Goal: Use online tool/utility: Utilize a website feature to perform a specific function

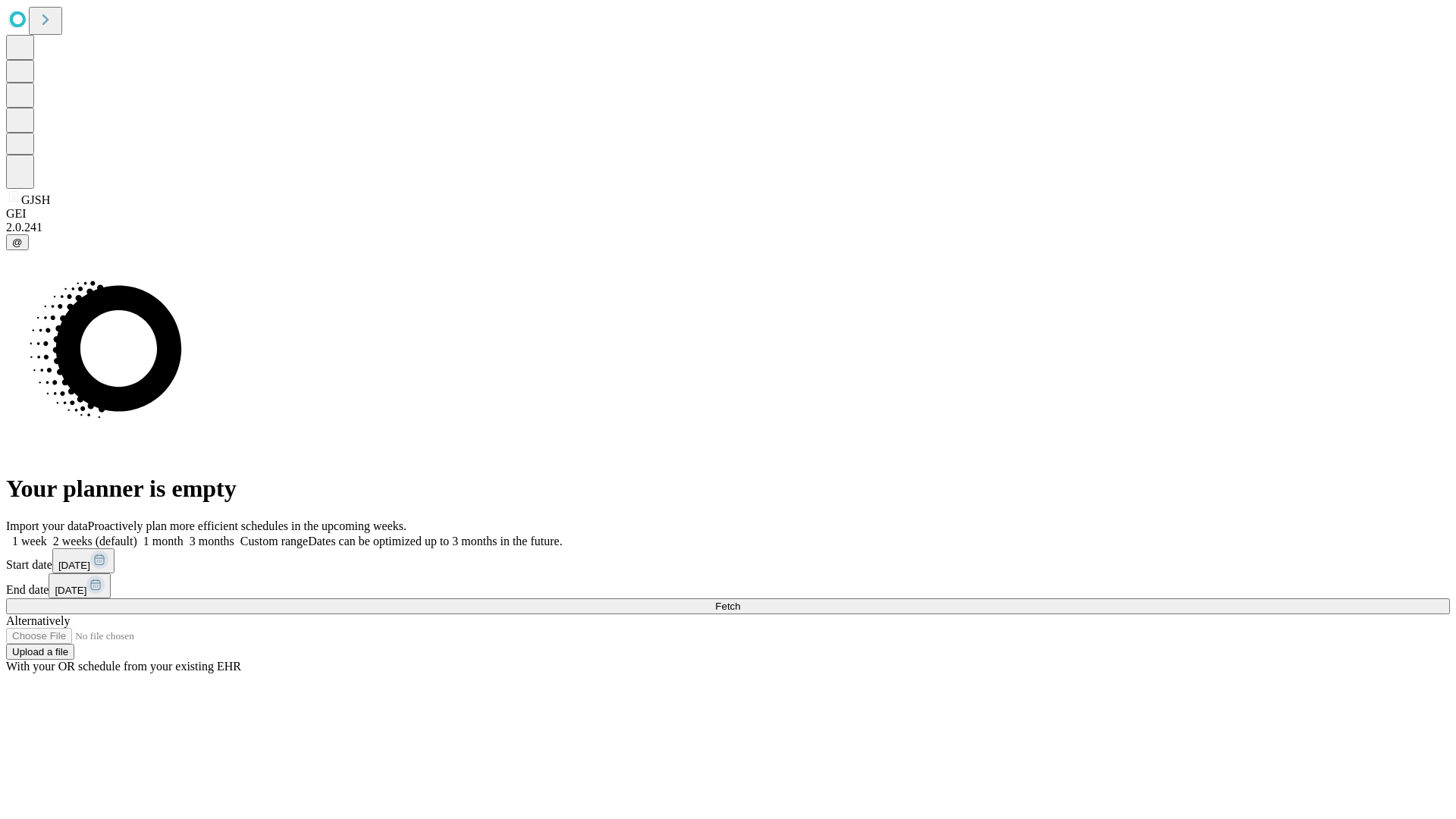
click at [138, 535] on label "2 weeks (default)" at bounding box center [92, 541] width 91 height 13
click at [740, 601] on span "Fetch" at bounding box center [728, 606] width 25 height 12
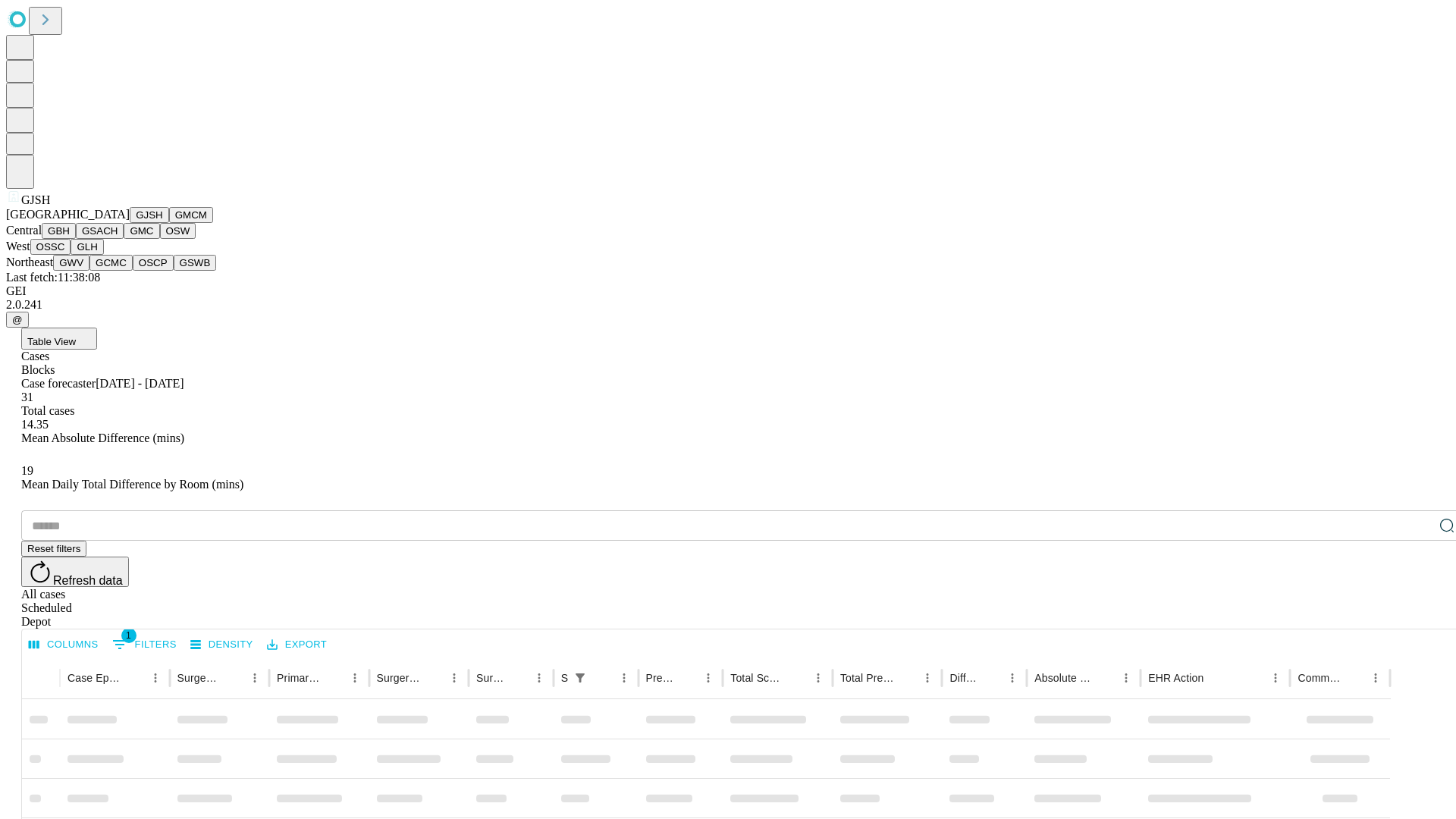
click at [169, 223] on button "GMCM" at bounding box center [190, 214] width 44 height 16
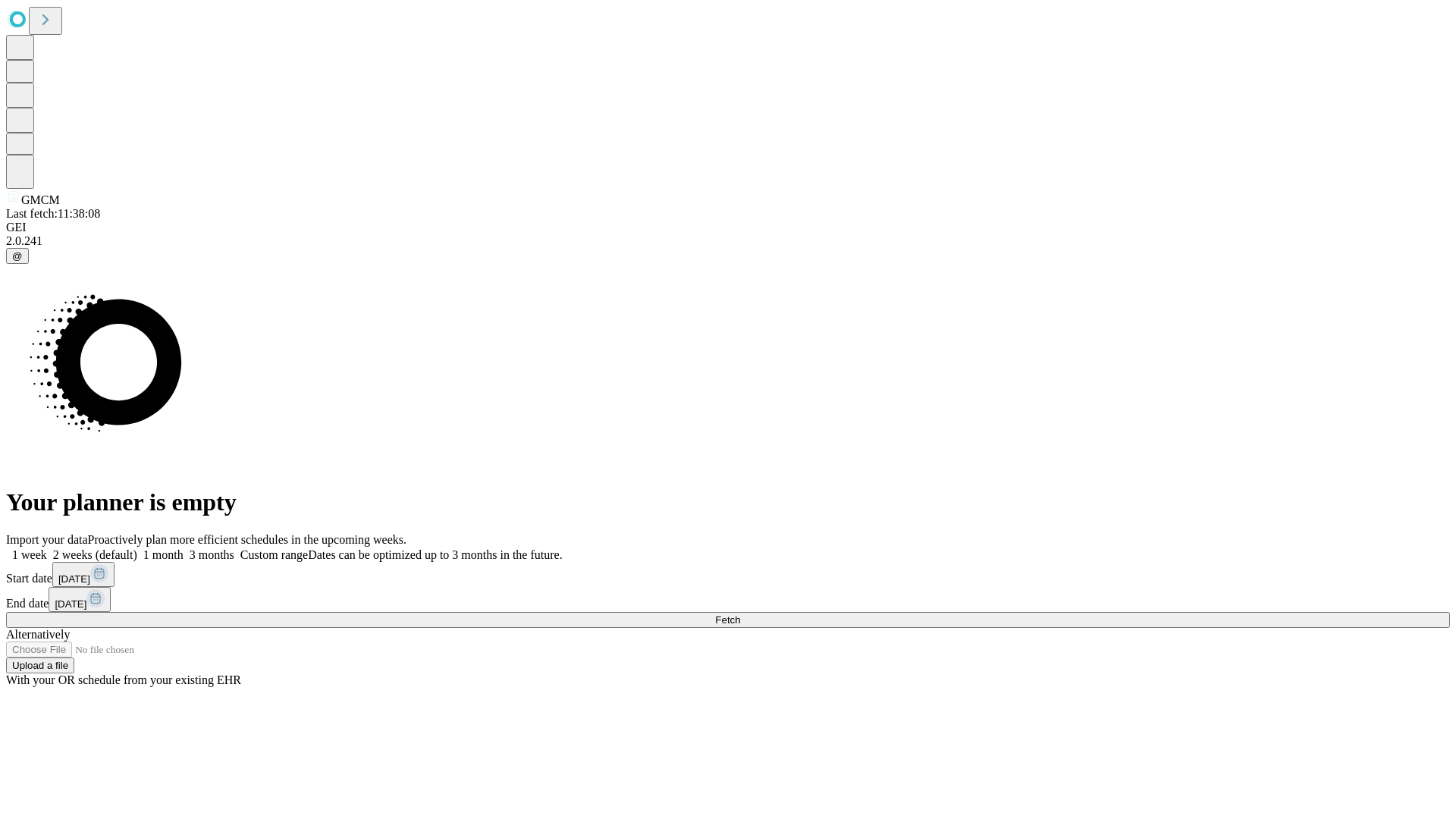
click at [138, 548] on label "2 weeks (default)" at bounding box center [92, 555] width 91 height 13
click at [740, 614] on span "Fetch" at bounding box center [728, 620] width 25 height 12
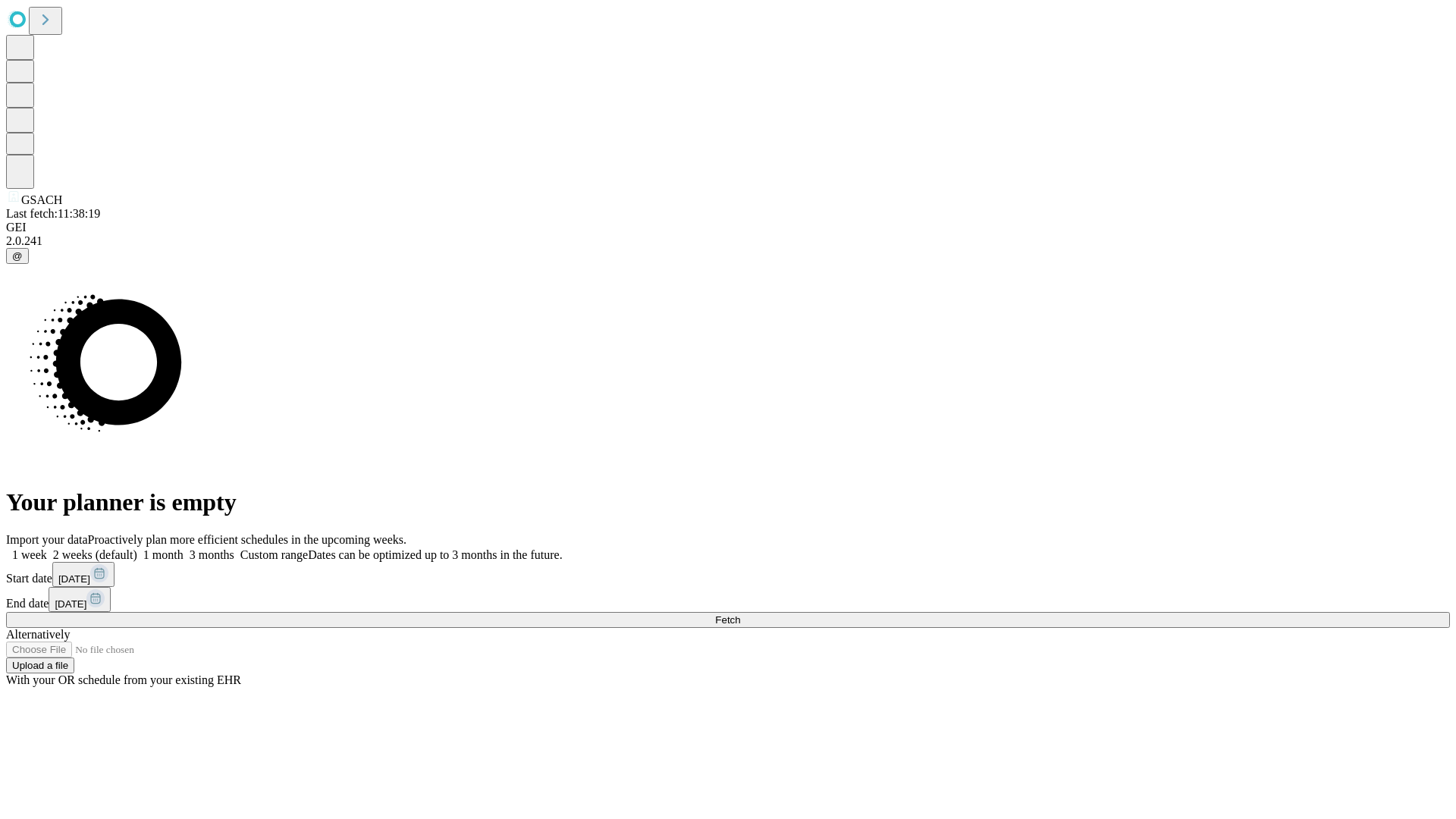
click at [138, 548] on label "2 weeks (default)" at bounding box center [92, 555] width 91 height 13
click at [740, 614] on span "Fetch" at bounding box center [728, 620] width 25 height 12
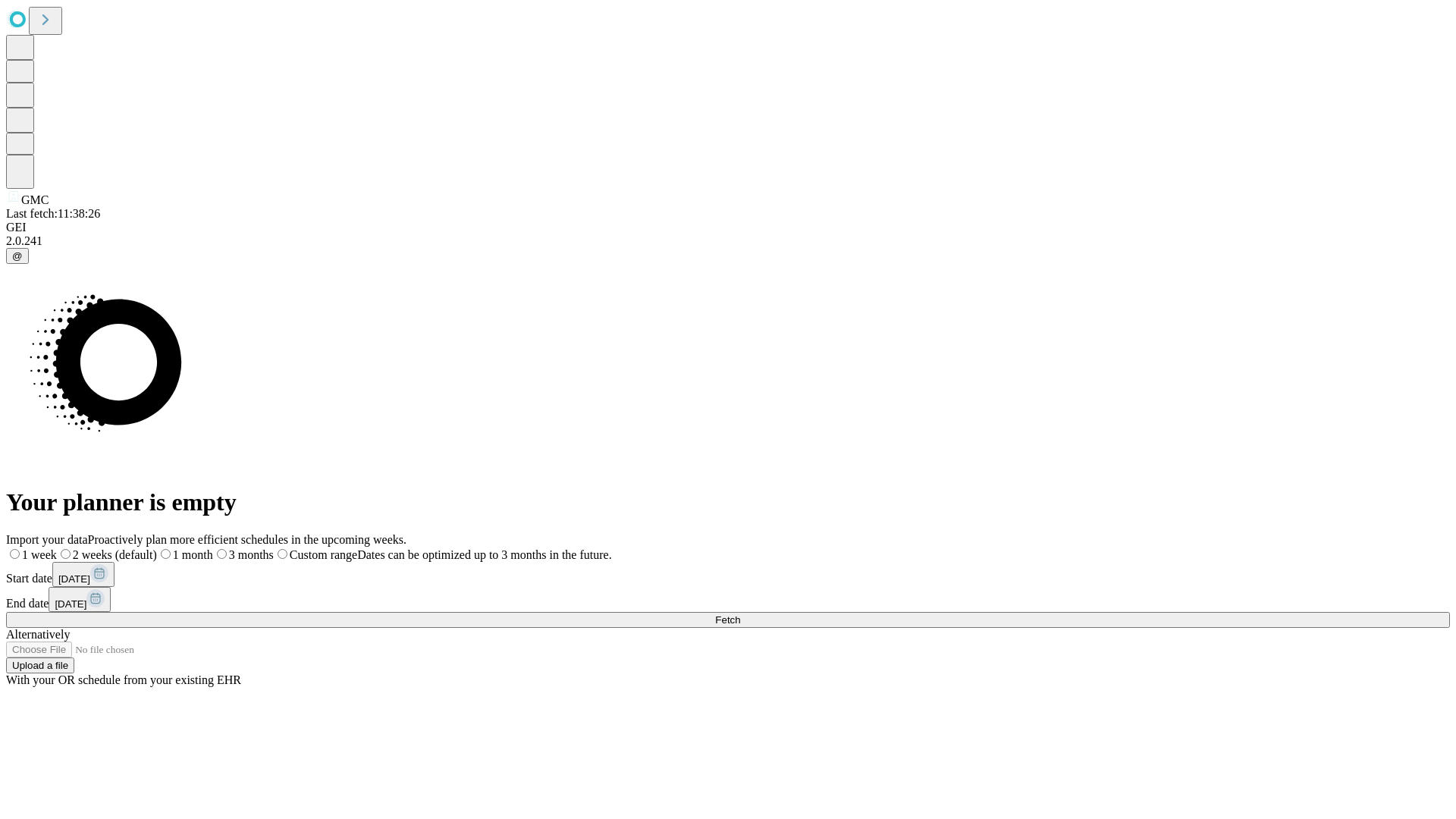
click at [157, 548] on label "2 weeks (default)" at bounding box center [106, 555] width 100 height 13
click at [740, 614] on span "Fetch" at bounding box center [728, 620] width 25 height 12
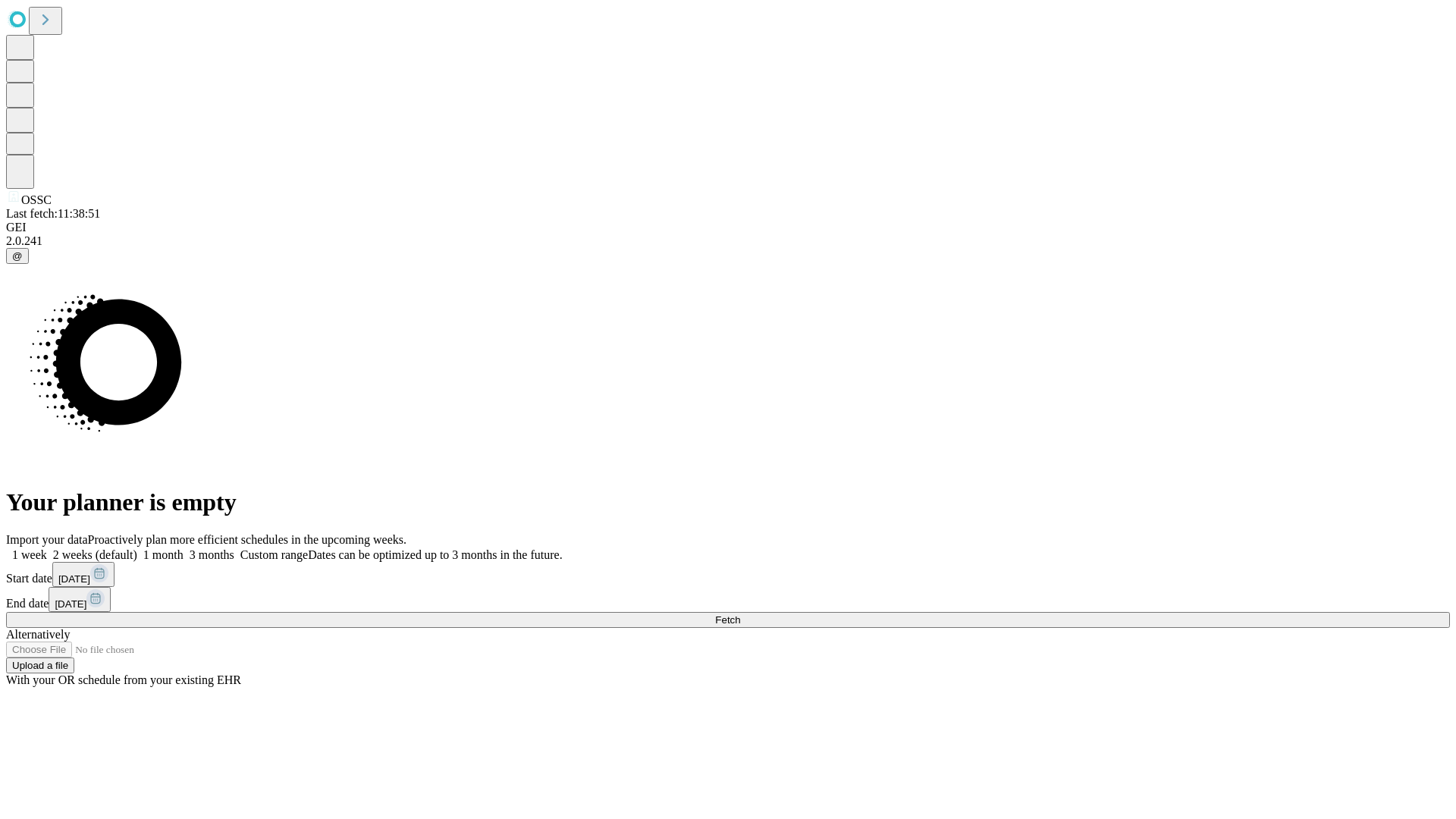
click at [740, 614] on span "Fetch" at bounding box center [728, 620] width 25 height 12
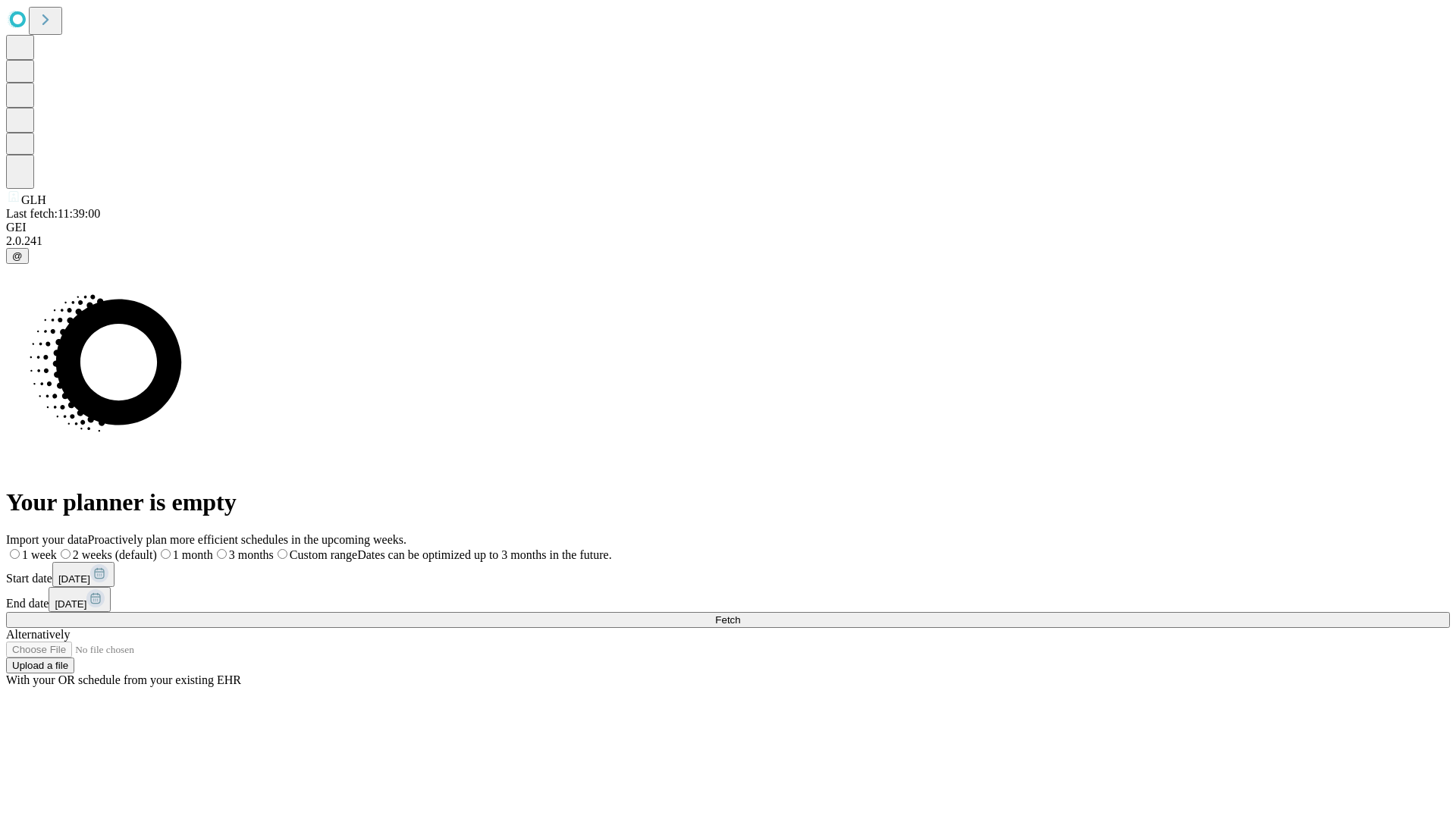
click at [740, 614] on span "Fetch" at bounding box center [728, 620] width 25 height 12
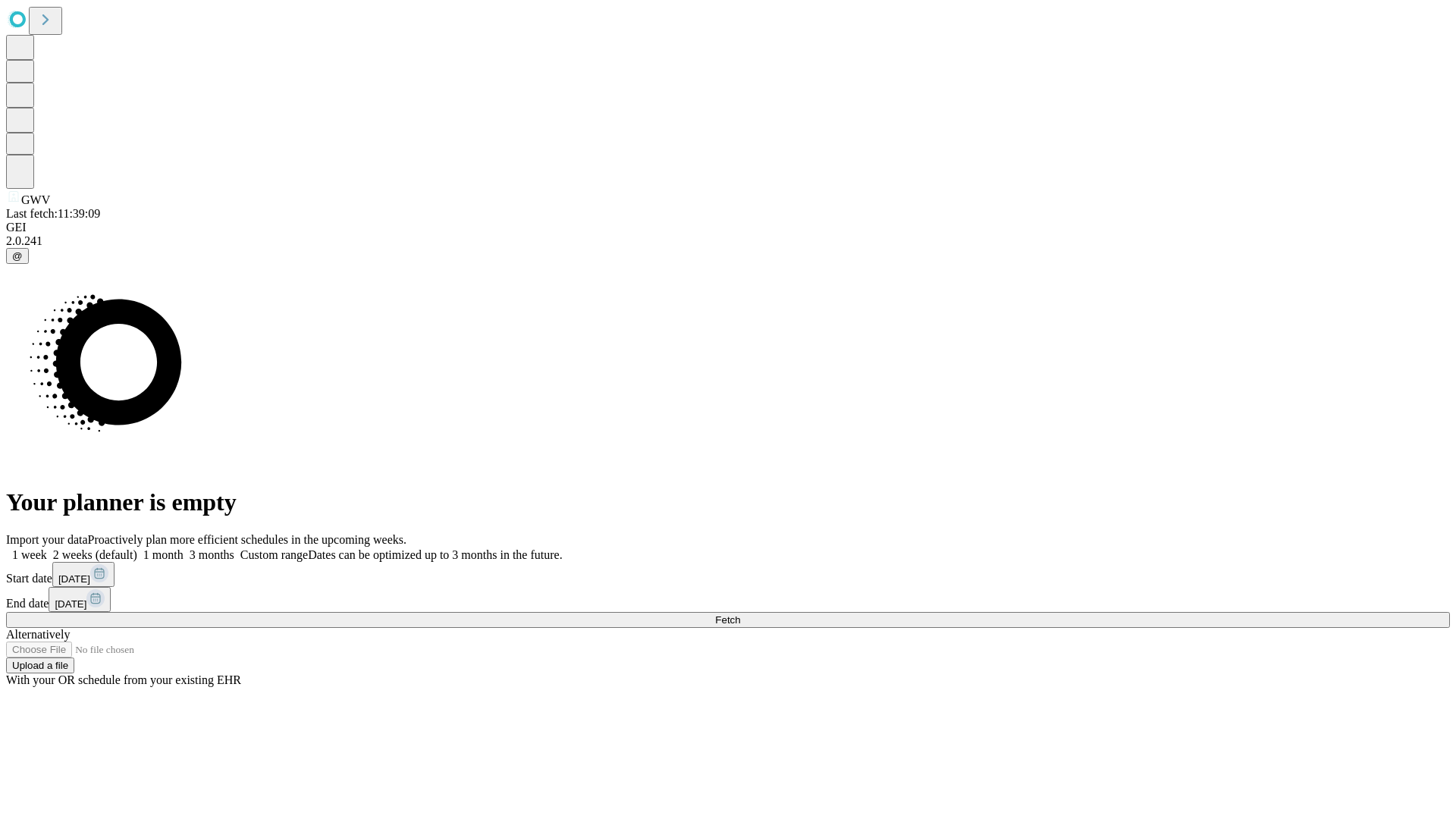
click at [138, 548] on label "2 weeks (default)" at bounding box center [92, 555] width 91 height 13
click at [740, 614] on span "Fetch" at bounding box center [728, 620] width 25 height 12
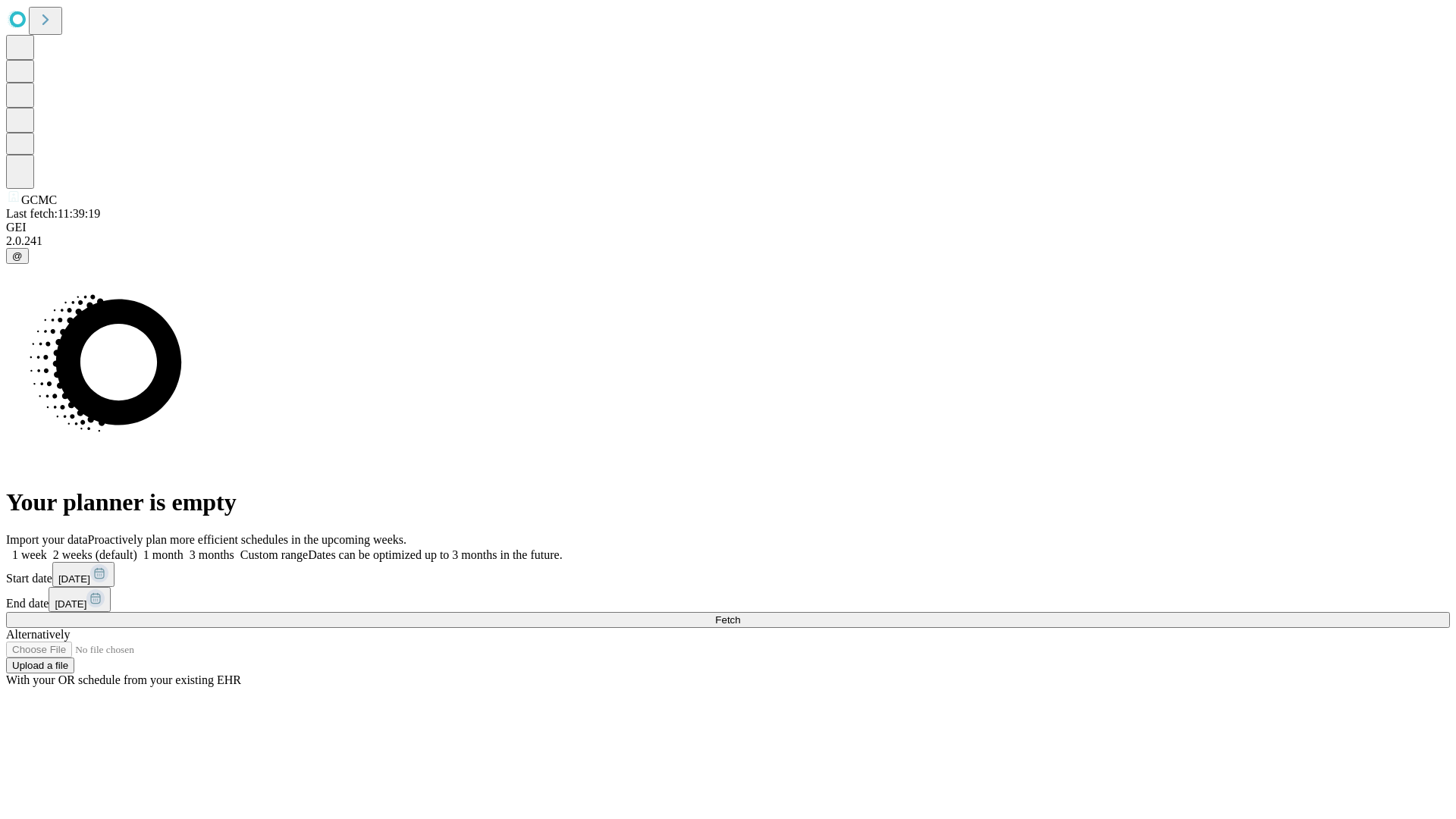
click at [740, 614] on span "Fetch" at bounding box center [728, 620] width 25 height 12
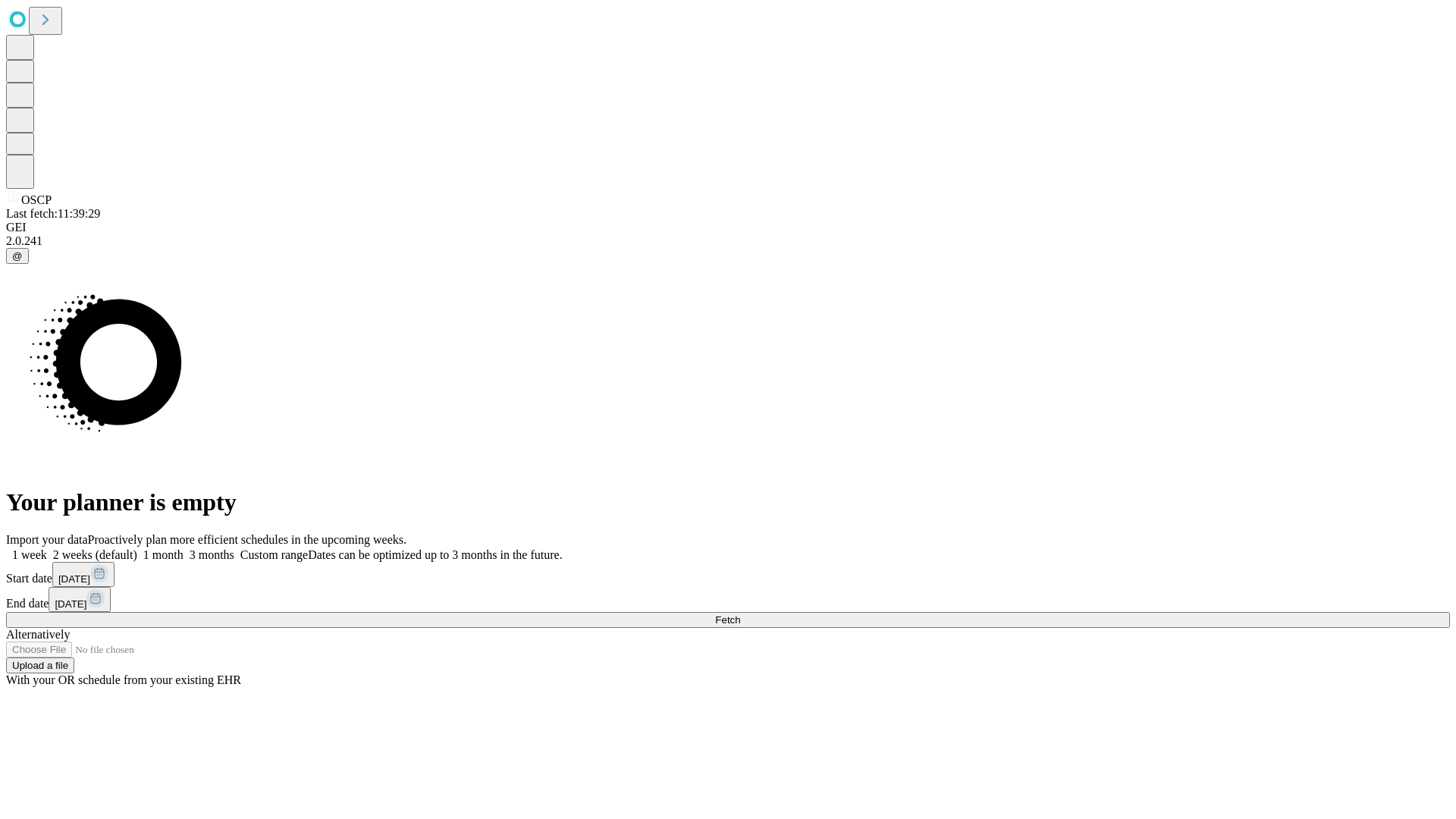
click at [138, 548] on label "2 weeks (default)" at bounding box center [92, 555] width 91 height 13
click at [740, 614] on span "Fetch" at bounding box center [728, 620] width 25 height 12
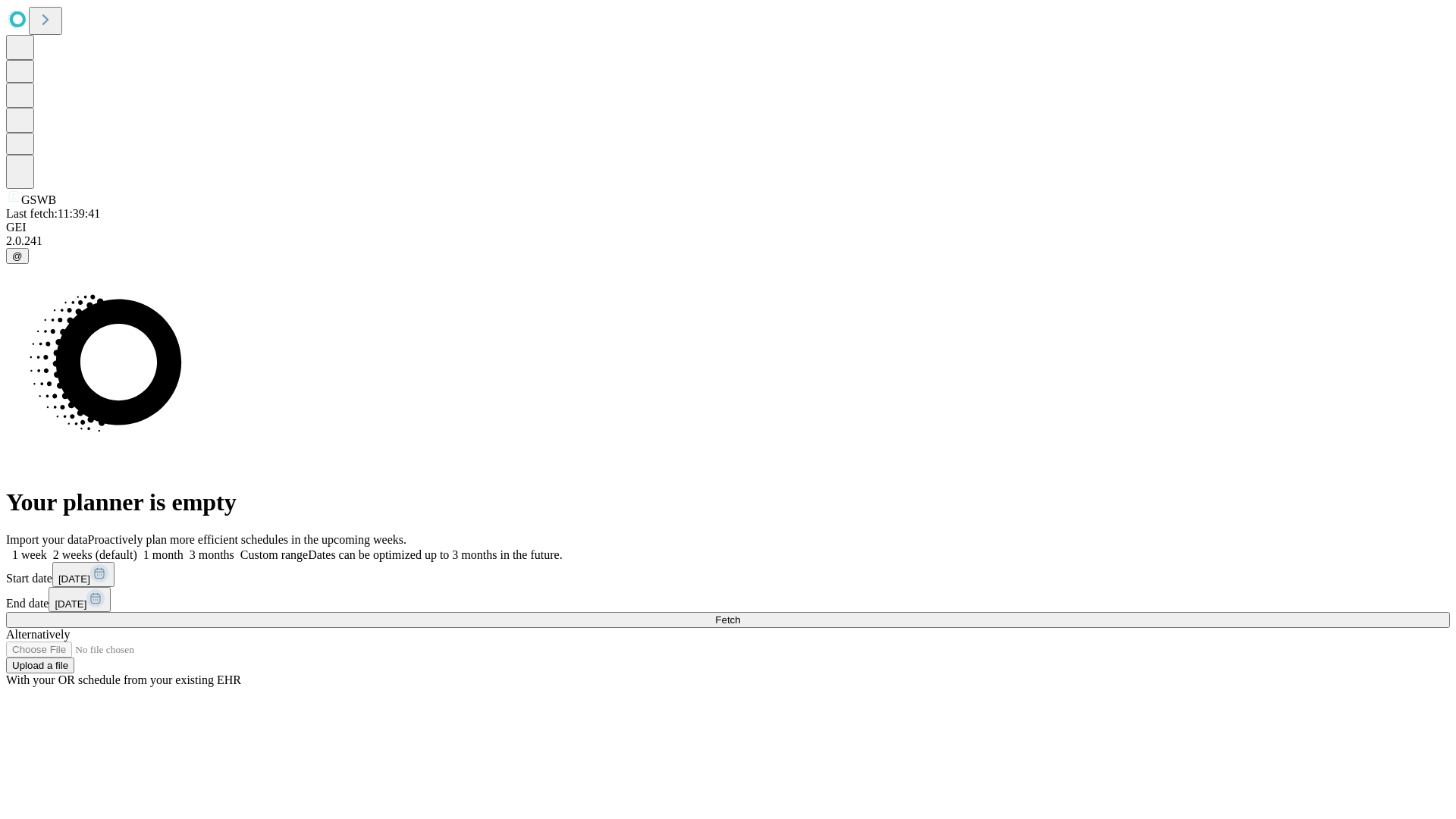
click at [740, 614] on span "Fetch" at bounding box center [728, 620] width 25 height 12
